Goal: Information Seeking & Learning: Compare options

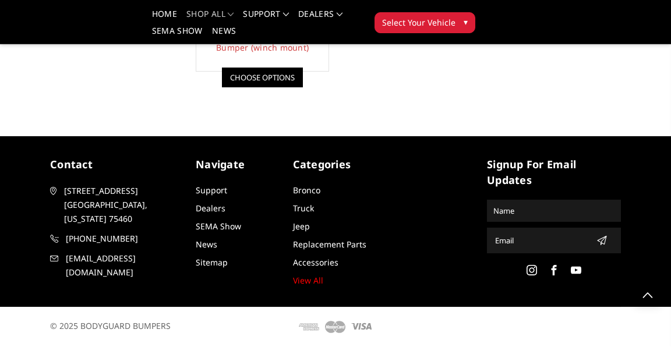
scroll to position [1144, 0]
click at [303, 87] on link "Choose Options" at bounding box center [262, 78] width 81 height 20
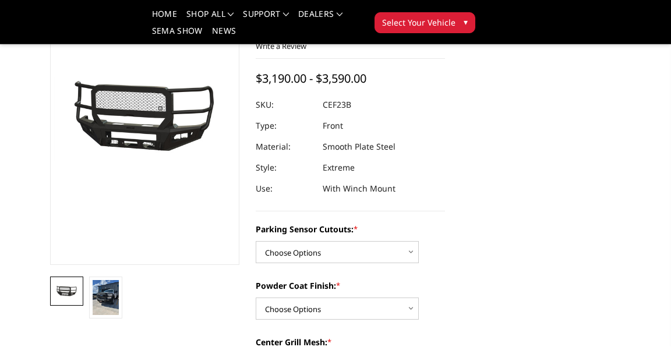
scroll to position [113, 0]
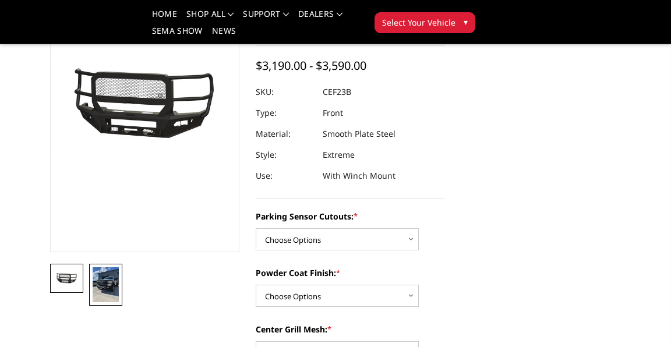
click at [119, 295] on img at bounding box center [106, 284] width 26 height 35
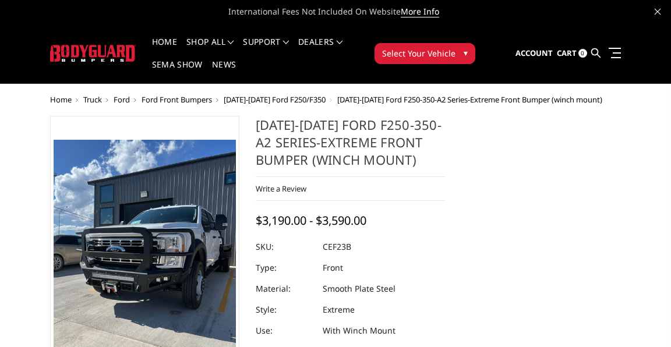
scroll to position [0, 0]
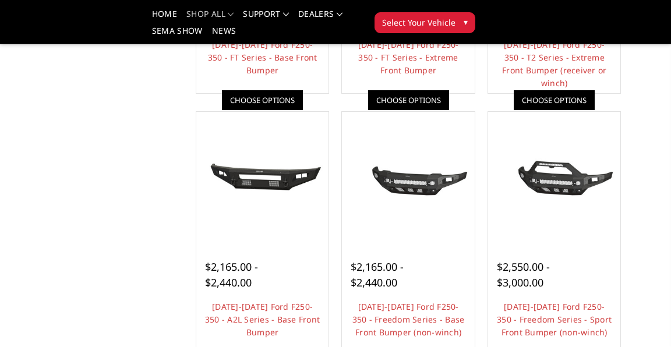
scroll to position [317, 0]
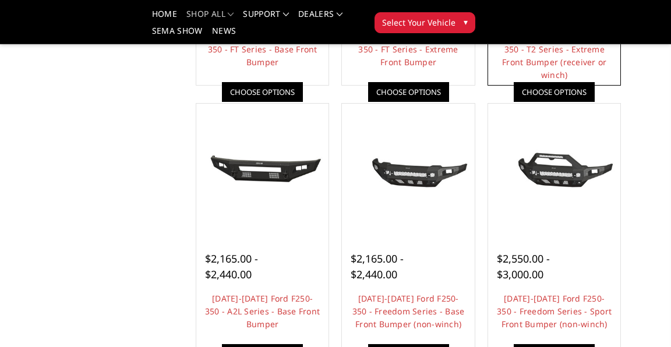
click at [497, 19] on span "$1,910.00 - $2,840.00" at bounding box center [523, 5] width 53 height 30
click at [514, 102] on link "Choose Options" at bounding box center [554, 92] width 81 height 20
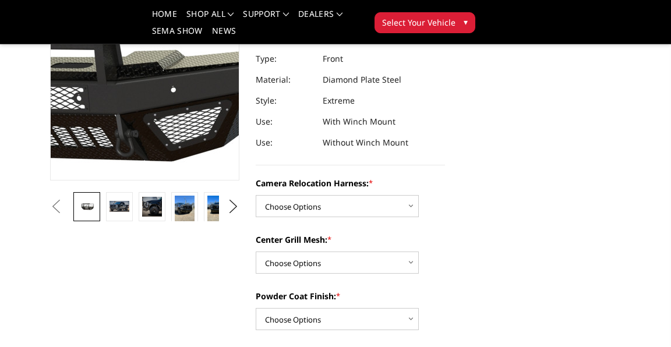
scroll to position [200, 0]
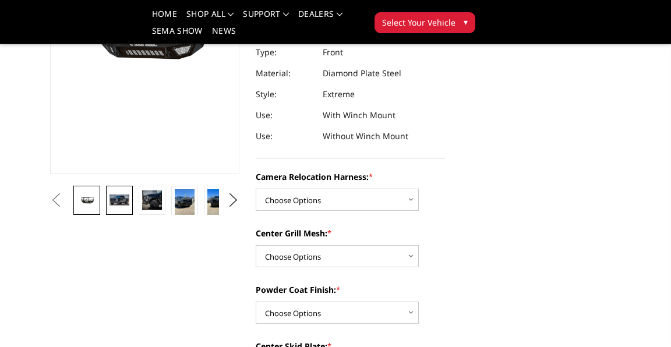
click at [129, 200] on img at bounding box center [119, 199] width 20 height 10
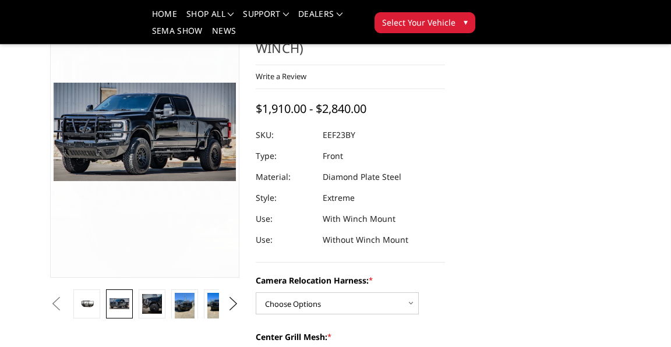
scroll to position [100, 0]
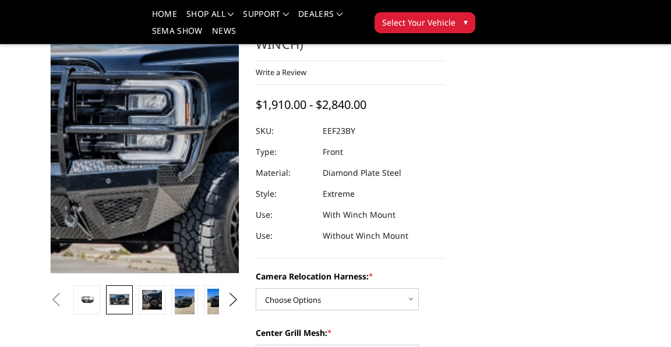
click at [184, 125] on img at bounding box center [262, 129] width 745 height 404
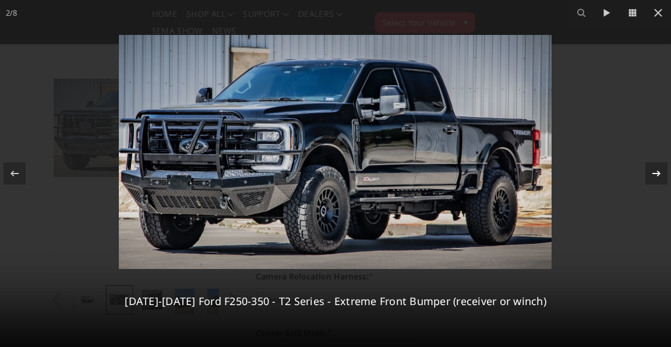
click at [653, 173] on icon at bounding box center [656, 174] width 8 height 6
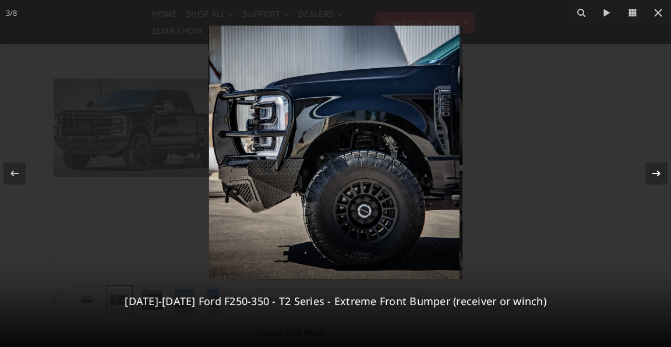
click at [654, 175] on icon at bounding box center [656, 174] width 14 height 14
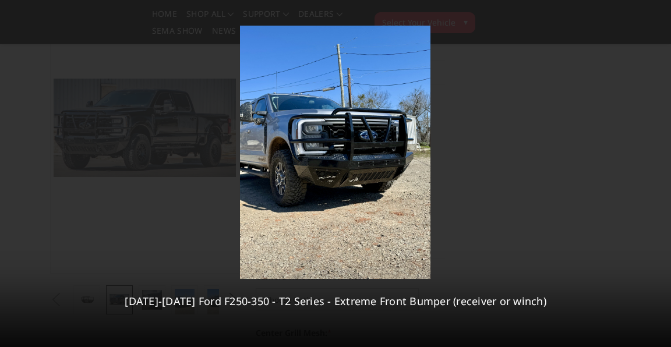
click at [654, 175] on icon at bounding box center [656, 174] width 14 height 14
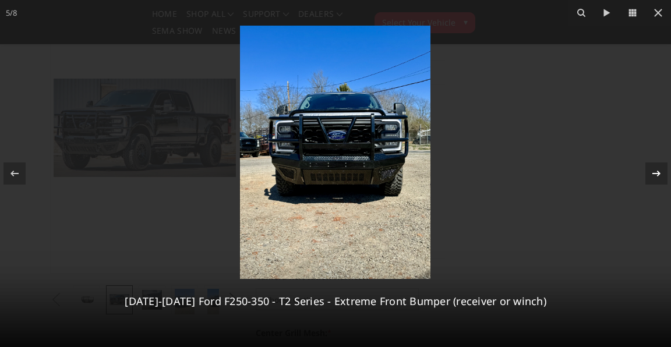
click at [656, 168] on icon at bounding box center [656, 174] width 14 height 14
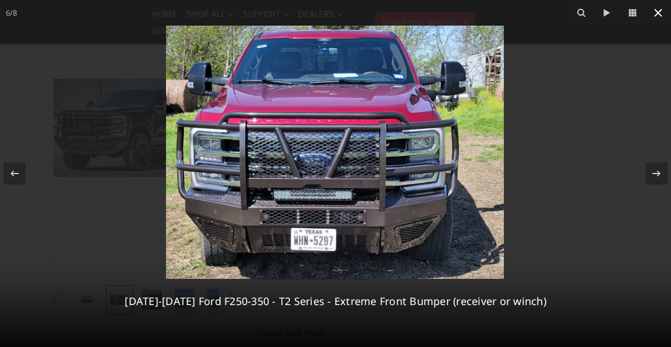
click at [652, 16] on icon at bounding box center [658, 13] width 14 height 14
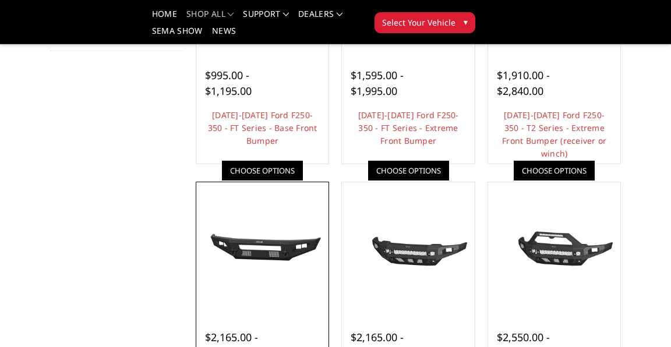
scroll to position [229, 0]
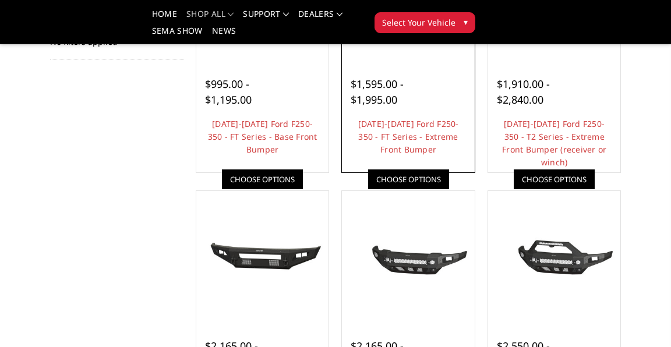
click at [449, 169] on link "Choose Options" at bounding box center [408, 179] width 81 height 20
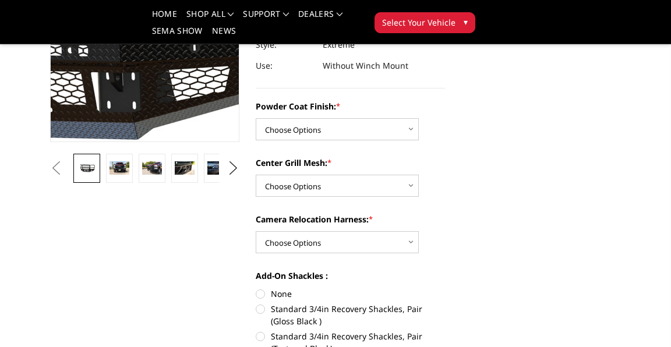
scroll to position [226, 0]
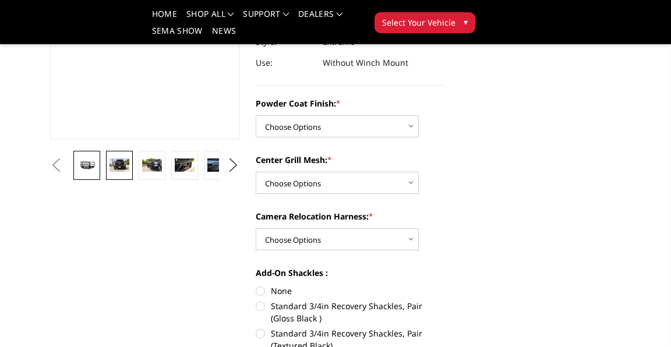
click at [129, 172] on img at bounding box center [119, 164] width 20 height 13
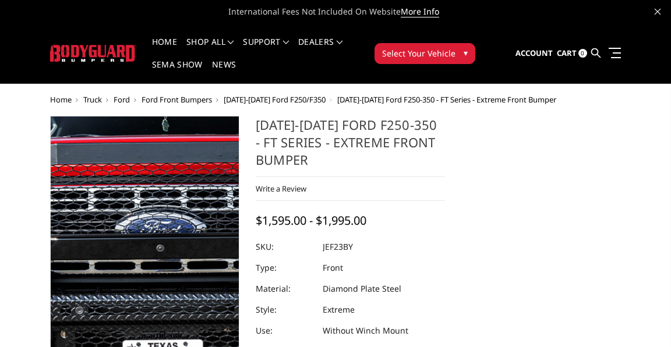
scroll to position [0, 0]
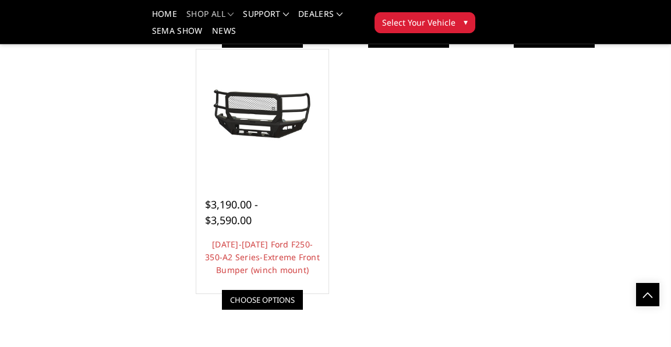
scroll to position [896, 0]
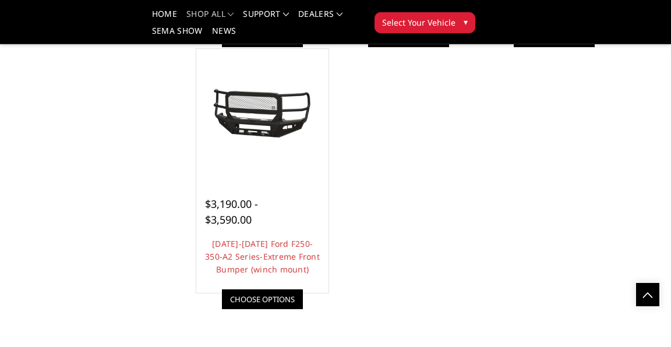
click at [303, 47] on link "Choose Options" at bounding box center [262, 37] width 81 height 20
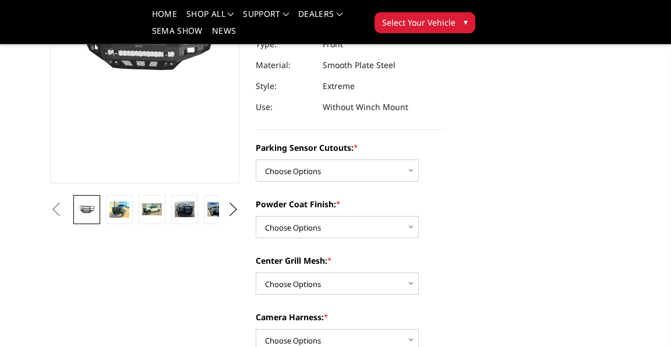
scroll to position [164, 0]
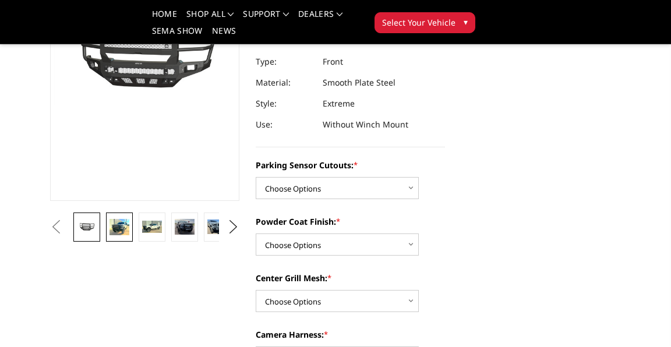
click at [129, 233] on img at bounding box center [119, 227] width 20 height 16
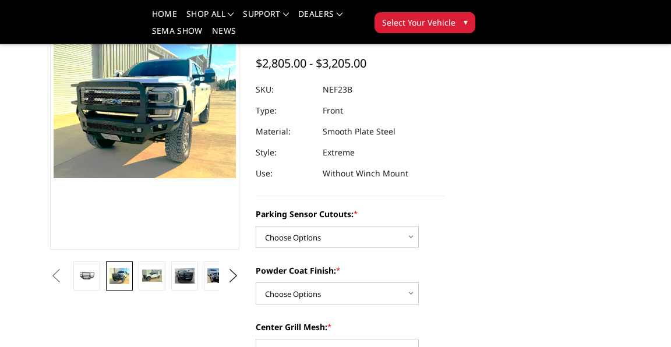
scroll to position [119, 0]
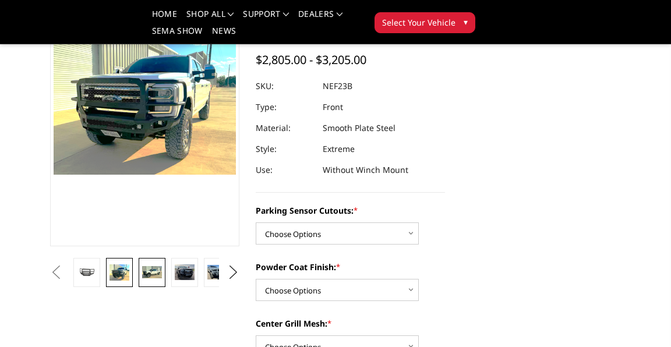
click at [165, 274] on link at bounding box center [152, 272] width 27 height 29
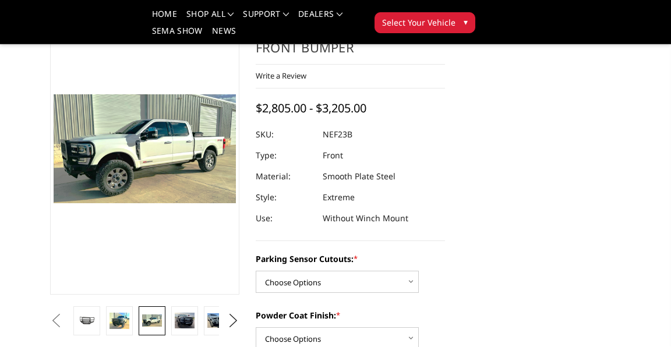
scroll to position [74, 0]
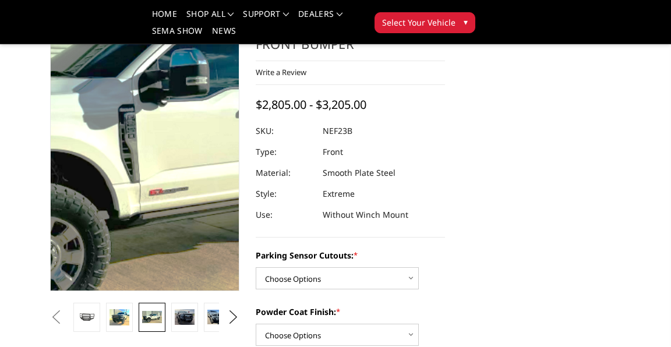
click at [224, 168] on img at bounding box center [155, 137] width 745 height 447
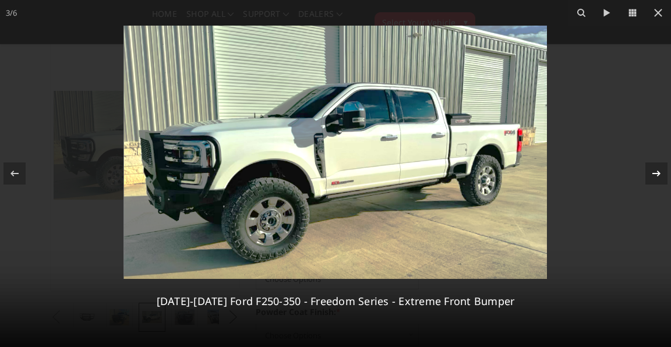
click at [657, 171] on icon at bounding box center [656, 174] width 14 height 14
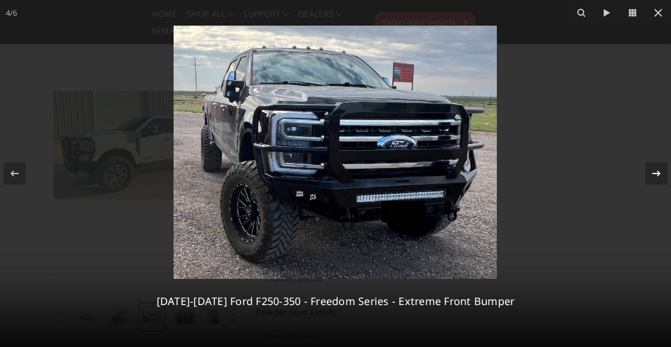
click at [657, 170] on icon at bounding box center [656, 174] width 14 height 14
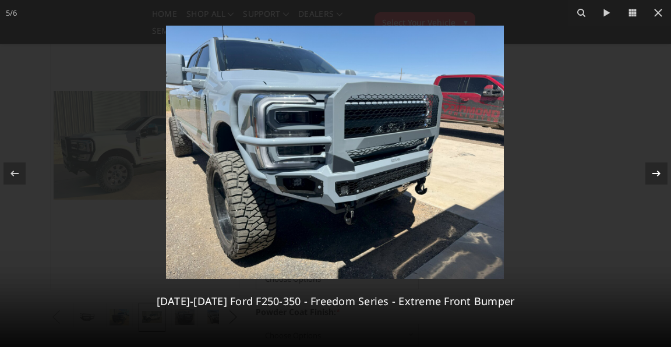
click at [659, 172] on icon at bounding box center [656, 174] width 8 height 6
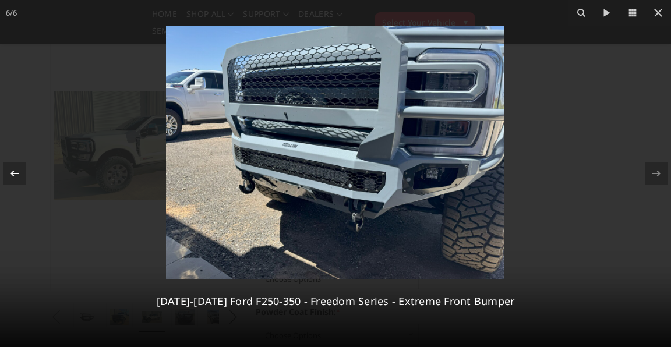
click at [15, 179] on icon at bounding box center [15, 174] width 14 height 14
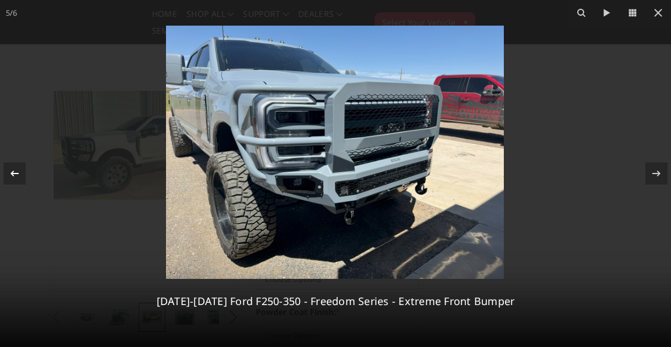
click at [15, 179] on icon at bounding box center [15, 174] width 14 height 14
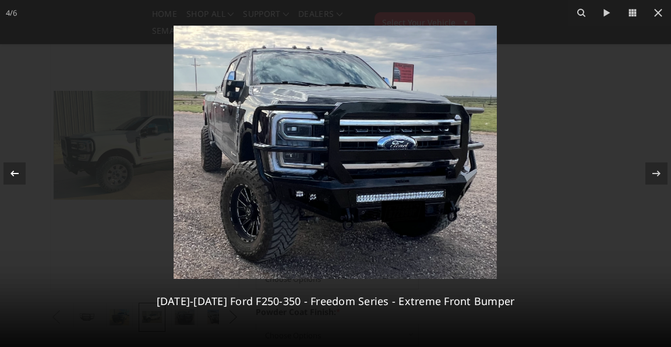
click at [16, 177] on icon at bounding box center [15, 174] width 14 height 14
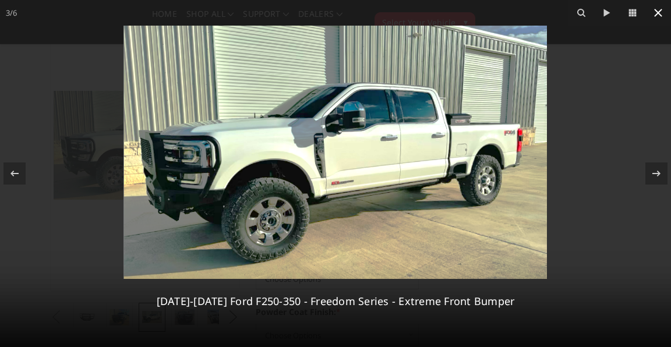
click at [653, 12] on icon at bounding box center [658, 13] width 14 height 14
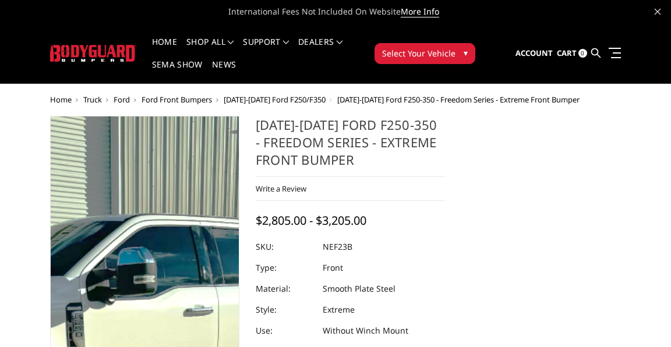
scroll to position [0, 0]
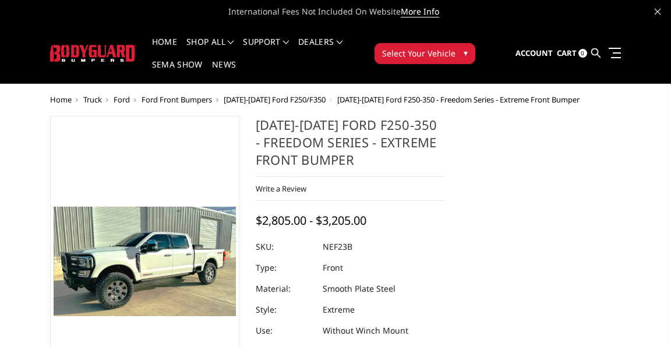
click at [136, 45] on img at bounding box center [93, 53] width 86 height 17
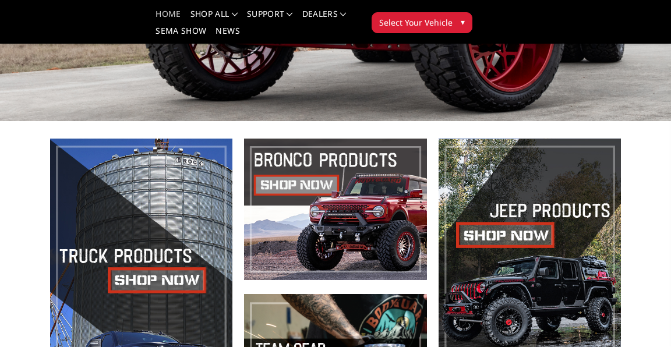
scroll to position [253, 0]
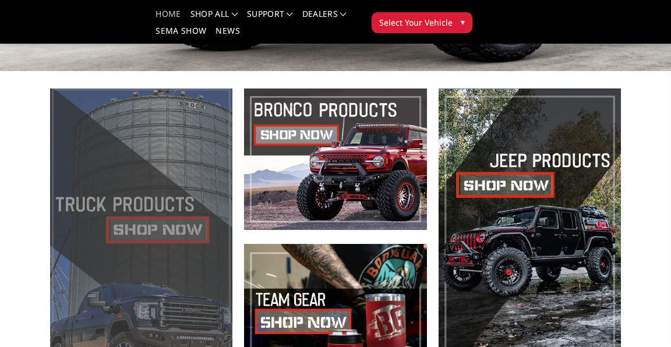
click at [221, 184] on span at bounding box center [141, 237] width 182 height 297
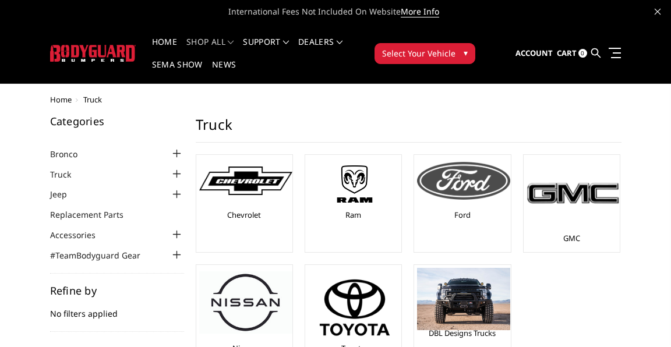
click at [475, 203] on div "Ford" at bounding box center [462, 192] width 90 height 68
click at [504, 176] on img at bounding box center [463, 180] width 93 height 37
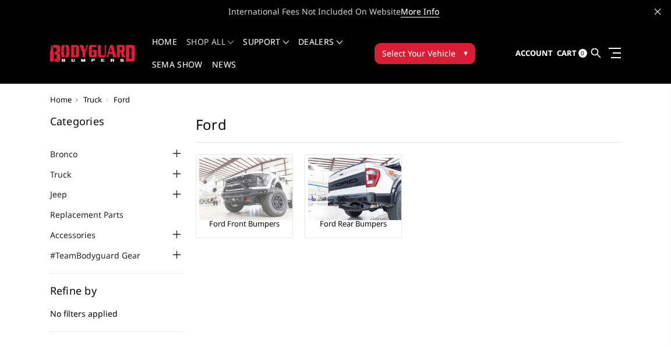
click at [292, 179] on img at bounding box center [245, 189] width 93 height 62
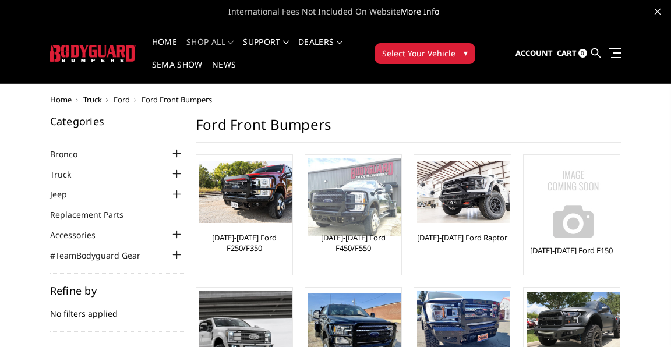
click at [398, 232] on link "[DATE]-[DATE] Ford F450/F550" at bounding box center [353, 242] width 90 height 21
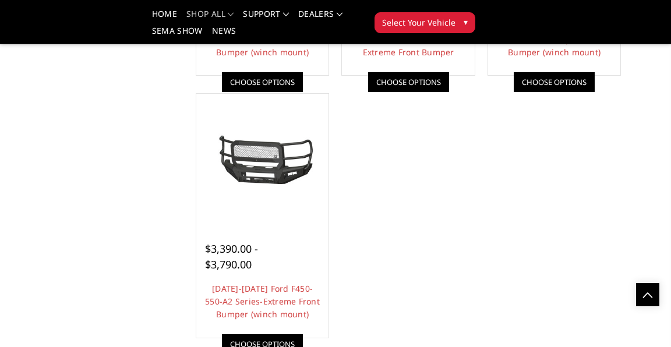
scroll to position [948, 0]
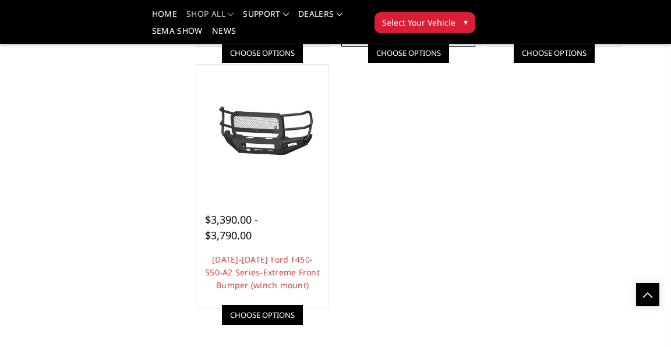
click at [449, 63] on link "Choose Options" at bounding box center [408, 53] width 81 height 20
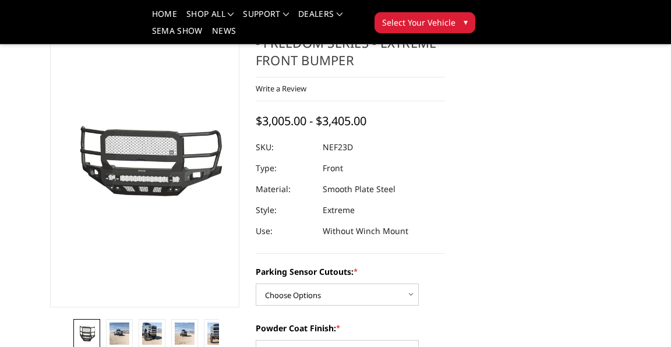
scroll to position [176, 0]
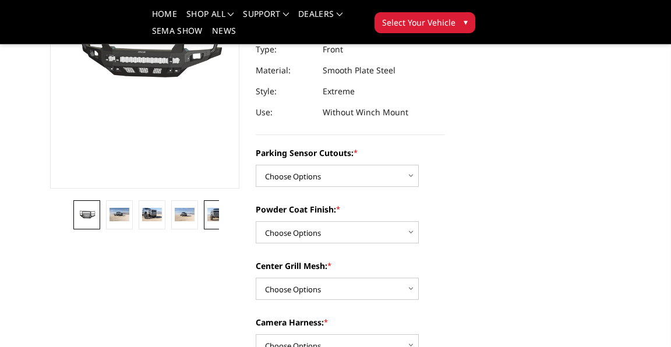
click at [227, 221] on img at bounding box center [217, 214] width 20 height 13
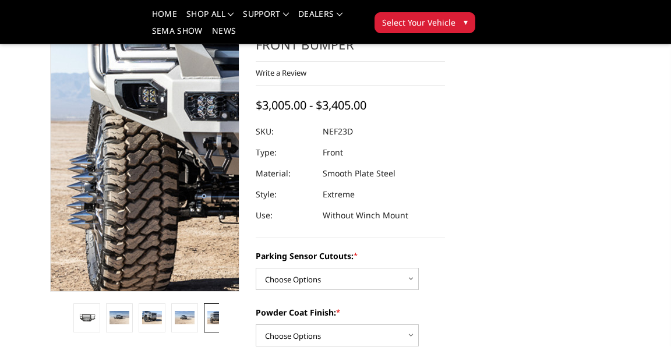
scroll to position [73, 0]
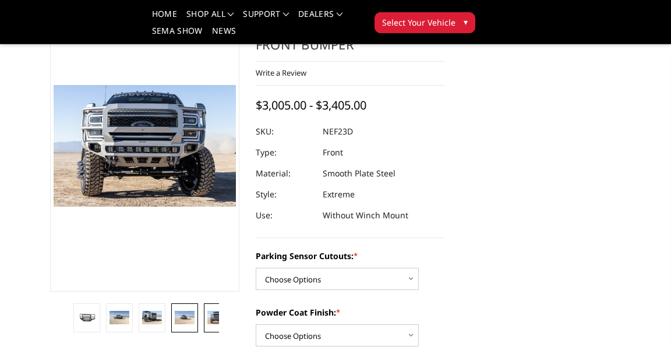
click at [194, 324] on img at bounding box center [185, 317] width 20 height 13
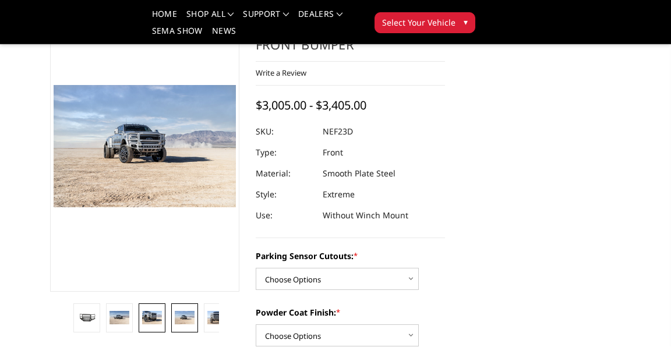
click at [162, 323] on img at bounding box center [152, 317] width 20 height 13
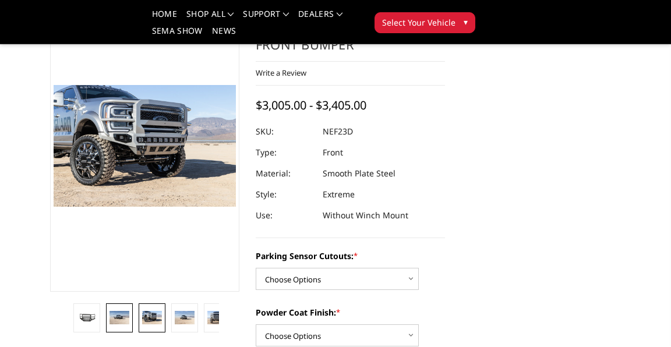
click at [129, 324] on img at bounding box center [119, 317] width 20 height 13
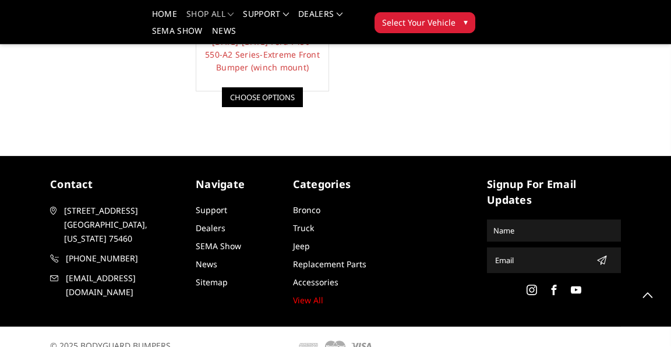
scroll to position [1164, 0]
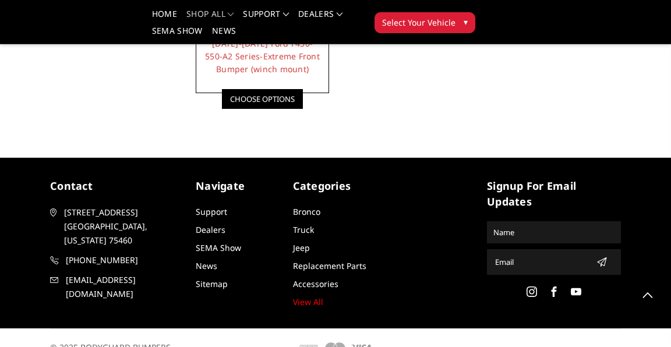
click at [303, 109] on link "Choose Options" at bounding box center [262, 99] width 81 height 20
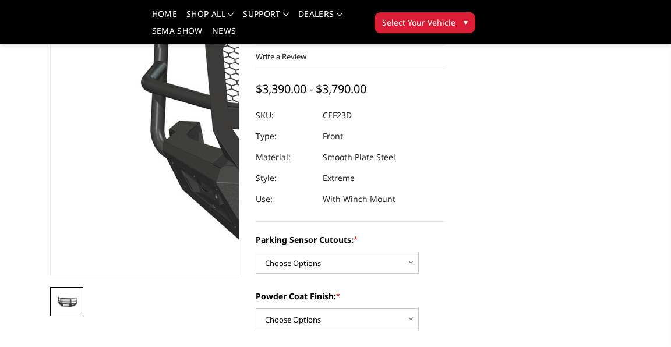
scroll to position [92, 0]
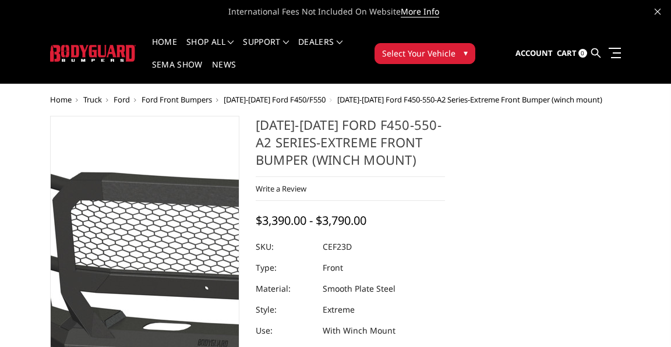
scroll to position [0, 0]
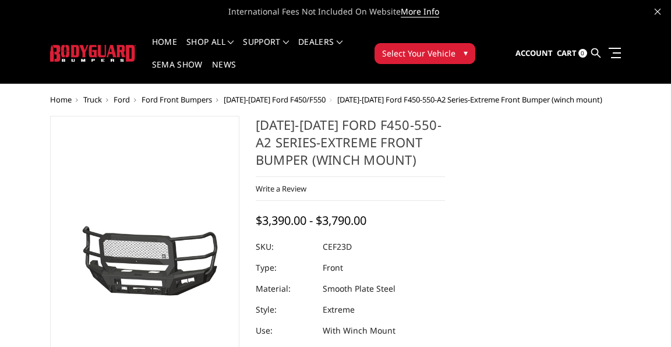
click at [212, 94] on span "Ford Front Bumpers" at bounding box center [177, 99] width 70 height 10
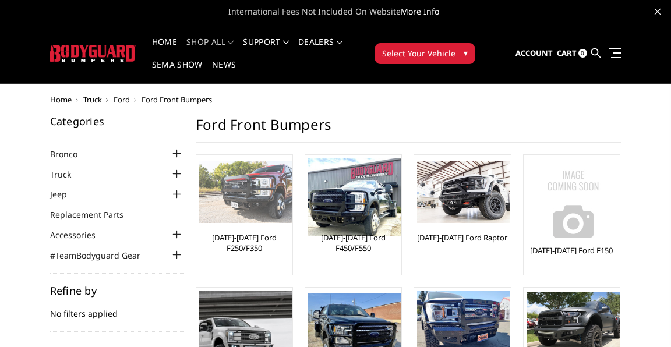
click at [289, 232] on link "[DATE]-[DATE] Ford F250/F350" at bounding box center [244, 242] width 90 height 21
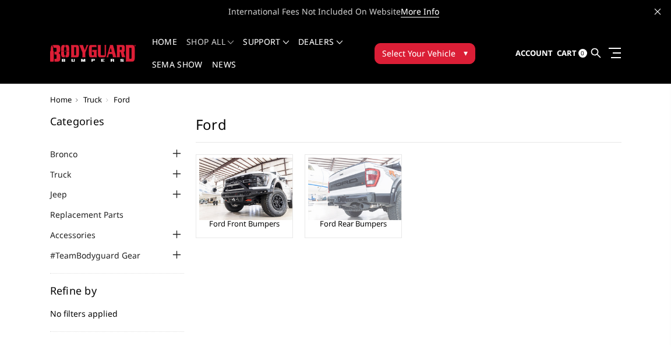
click at [387, 218] on link "Ford Rear Bumpers" at bounding box center [353, 223] width 67 height 10
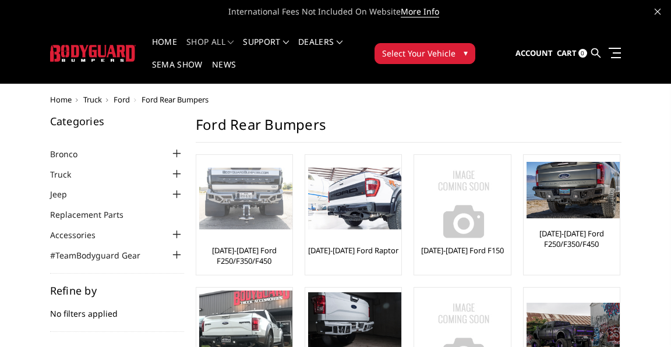
click at [289, 245] on link "[DATE]-[DATE] Ford F250/F350/F450" at bounding box center [244, 255] width 90 height 21
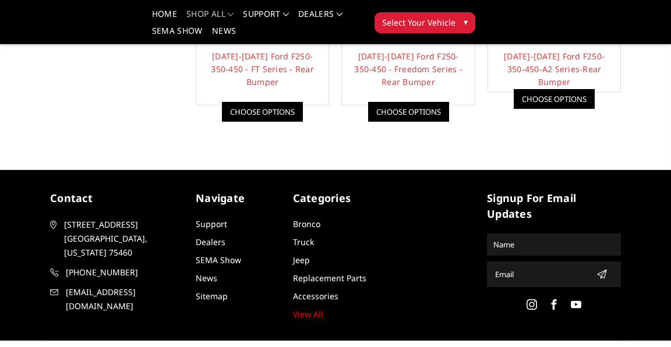
scroll to position [360, 0]
click at [514, 109] on link "Choose Options" at bounding box center [554, 99] width 81 height 20
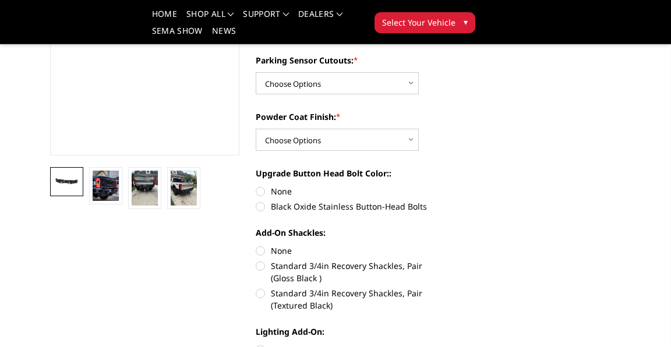
scroll to position [201, 0]
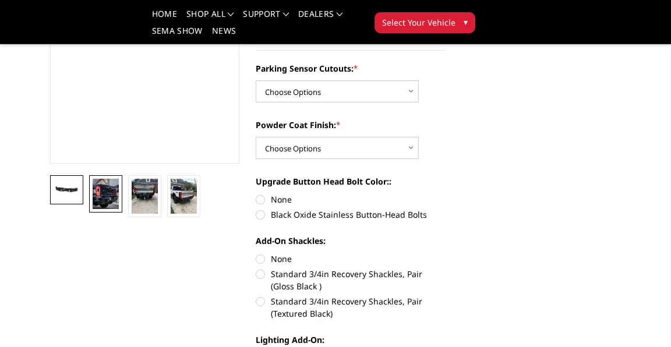
click at [119, 207] on img at bounding box center [106, 194] width 26 height 30
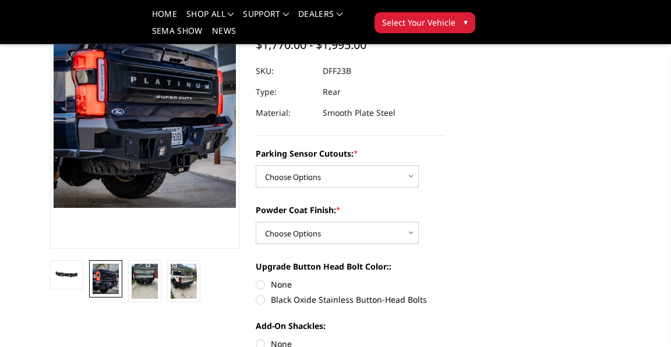
scroll to position [112, 0]
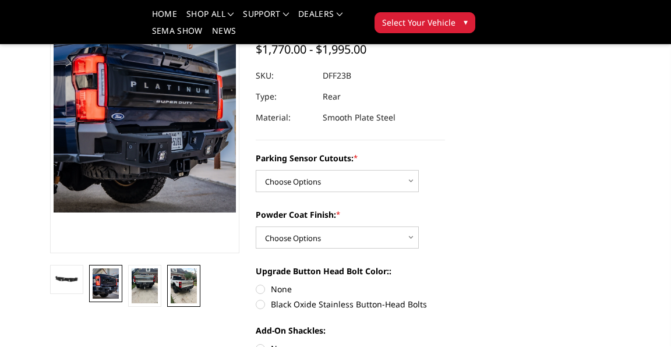
click at [197, 296] on img at bounding box center [184, 285] width 26 height 35
